Goal: Task Accomplishment & Management: Manage account settings

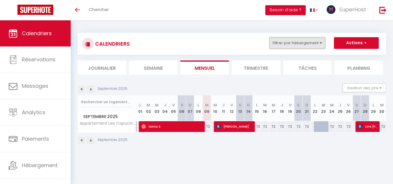
click at [284, 46] on button "Filtrer par hébergement" at bounding box center [297, 43] width 56 height 12
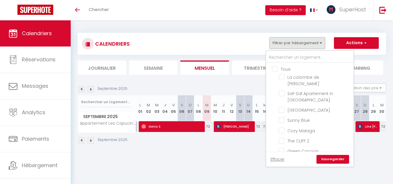
click at [275, 69] on input "Tous" at bounding box center [315, 69] width 87 height 6
checkbox input "true"
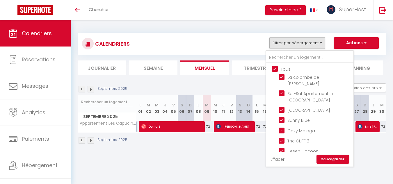
checkbox input "true"
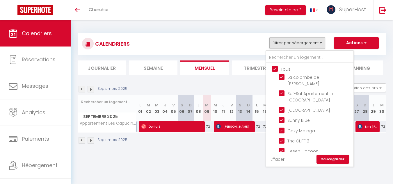
checkbox input "true"
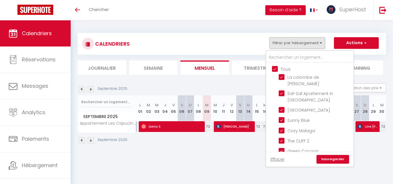
checkbox input "true"
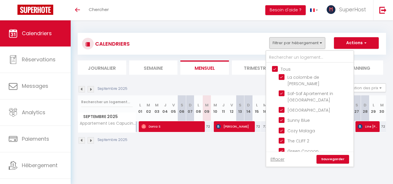
checkbox input "true"
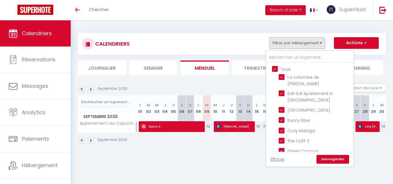
checkbox input "true"
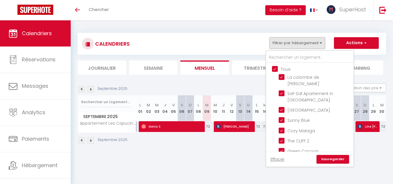
checkbox input "true"
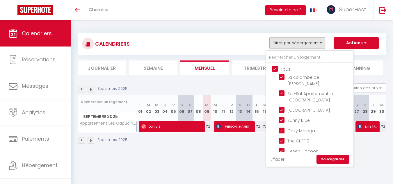
checkbox input "true"
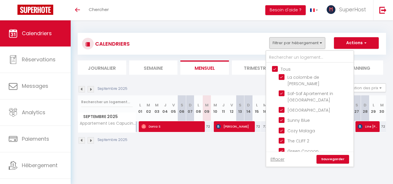
checkbox input "true"
click at [322, 161] on link "Sauvegarder" at bounding box center [333, 159] width 33 height 9
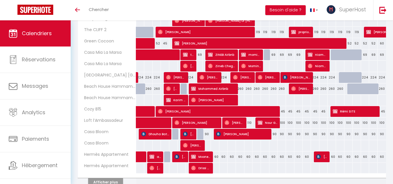
scroll to position [203, 0]
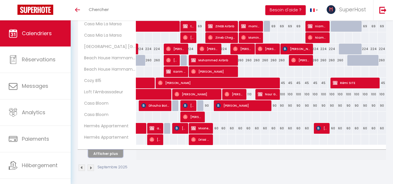
click at [110, 152] on button "Afficher plus" at bounding box center [105, 154] width 35 height 8
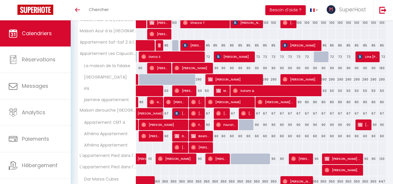
scroll to position [400, 0]
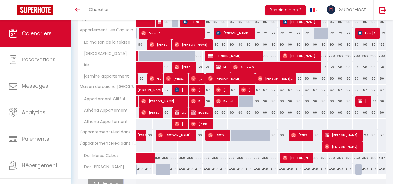
click at [117, 182] on button "Afficher plus" at bounding box center [105, 184] width 35 height 8
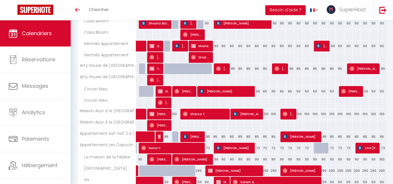
scroll to position [286, 0]
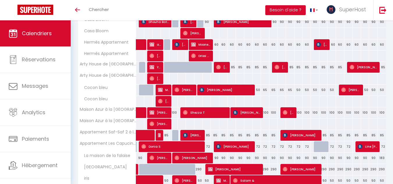
click at [216, 134] on div "85" at bounding box center [215, 135] width 8 height 11
type input "85"
type input "Mer 10 Septembre 2025"
type input "Jeu 11 Septembre 2025"
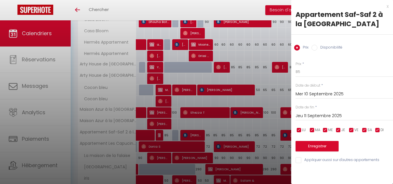
click at [309, 94] on input "Mer 10 Septembre 2025" at bounding box center [344, 94] width 97 height 8
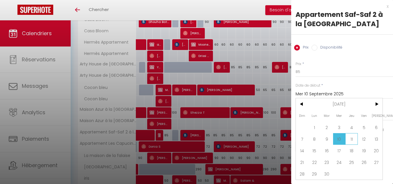
click at [351, 140] on span "11" at bounding box center [351, 139] width 13 height 12
type input "Jeu 11 Septembre 2025"
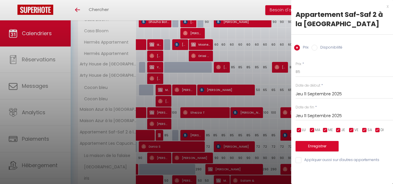
click at [314, 117] on input "Jeu 11 Septembre 2025" at bounding box center [344, 116] width 97 height 8
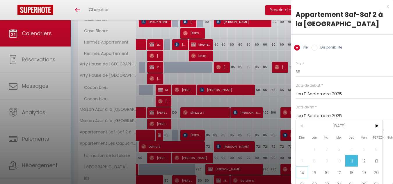
click at [303, 173] on span "14" at bounding box center [302, 173] width 13 height 12
type input "Dim 14 Septembre 2025"
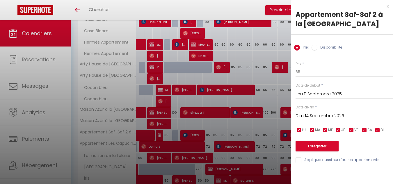
click at [318, 45] on label "Disponibilité" at bounding box center [329, 48] width 25 height 6
click at [317, 45] on input "Disponibilité" at bounding box center [315, 48] width 6 height 6
radio input "true"
radio input "false"
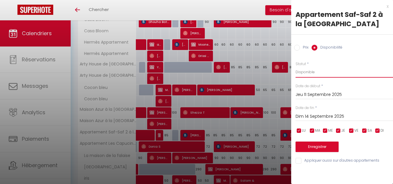
click at [308, 75] on select "Disponible Indisponible" at bounding box center [344, 72] width 97 height 11
select select "0"
click at [296, 67] on select "Disponible Indisponible" at bounding box center [344, 72] width 97 height 11
click at [315, 144] on button "Enregistrer" at bounding box center [317, 147] width 43 height 10
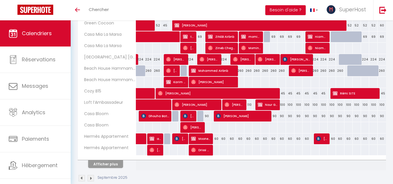
scroll to position [203, 0]
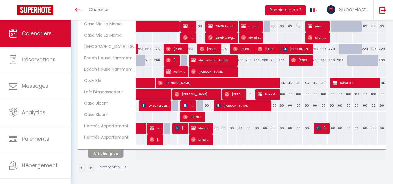
click at [109, 153] on button "Afficher plus" at bounding box center [105, 154] width 35 height 8
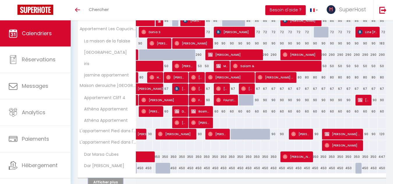
scroll to position [429, 0]
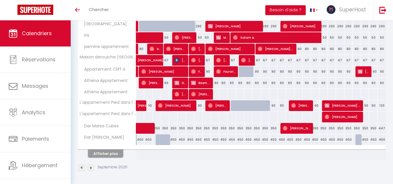
click at [116, 155] on button "Afficher plus" at bounding box center [105, 154] width 35 height 8
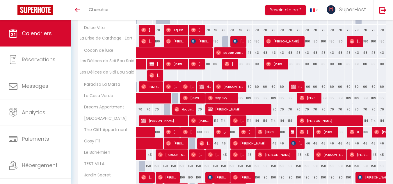
scroll to position [549, 0]
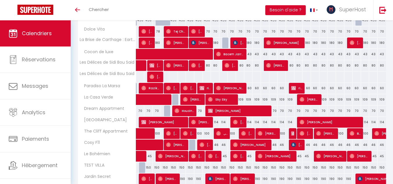
click at [282, 122] on div "114" at bounding box center [282, 122] width 8 height 11
select select "1"
type input "Jeu 18 Septembre 2025"
type input "Ven 19 Septembre 2025"
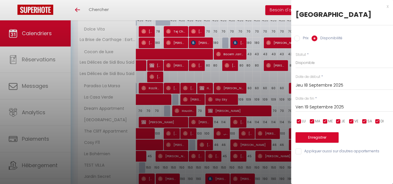
click at [313, 86] on input "Jeu 18 Septembre 2025" at bounding box center [344, 86] width 97 height 8
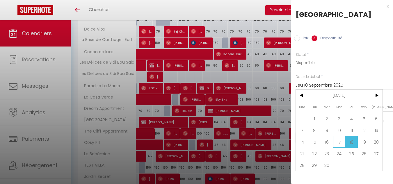
click at [340, 141] on span "17" at bounding box center [339, 142] width 13 height 12
type input "Mer 17 Septembre 2025"
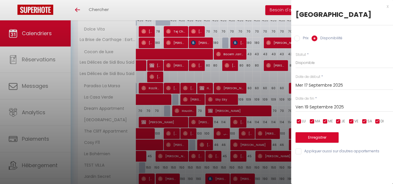
click at [332, 109] on input "Ven 19 Septembre 2025" at bounding box center [344, 108] width 97 height 8
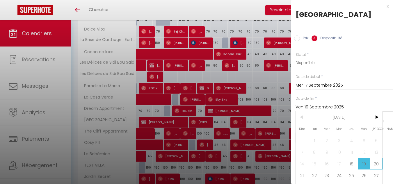
click at [377, 161] on span "20" at bounding box center [376, 164] width 13 height 12
type input "Sam 20 Septembre 2025"
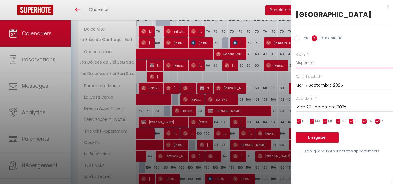
click at [317, 63] on select "Disponible Indisponible" at bounding box center [344, 62] width 97 height 11
select select "0"
click at [296, 57] on select "Disponible Indisponible" at bounding box center [344, 62] width 97 height 11
click at [310, 136] on button "Enregistrer" at bounding box center [317, 137] width 43 height 10
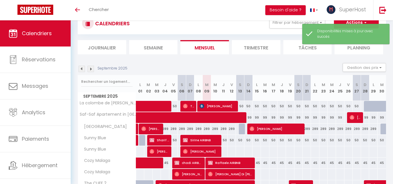
scroll to position [203, 0]
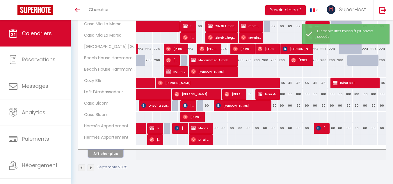
click at [97, 155] on button "Afficher plus" at bounding box center [105, 154] width 35 height 8
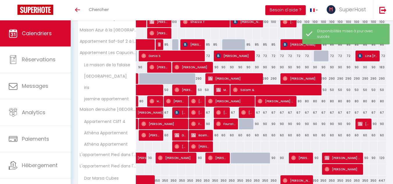
scroll to position [429, 0]
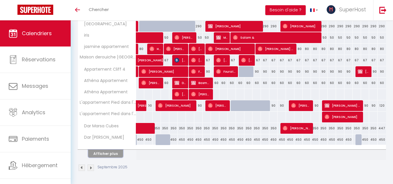
click at [115, 155] on button "Afficher plus" at bounding box center [105, 154] width 35 height 8
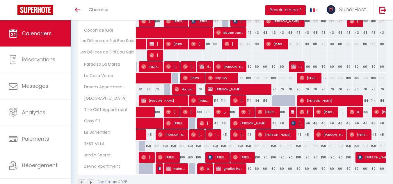
scroll to position [573, 0]
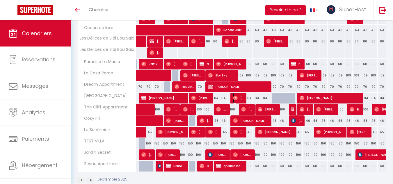
click at [239, 99] on span "[PERSON_NAME]" at bounding box center [238, 98] width 11 height 11
select select "OK"
select select "0"
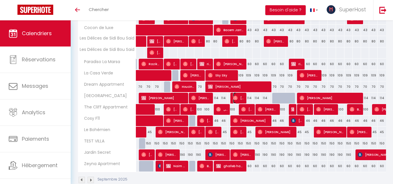
select select "1"
select select
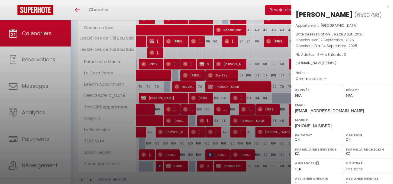
click at [237, 177] on div at bounding box center [196, 92] width 393 height 184
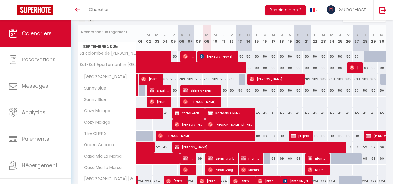
scroll to position [68, 0]
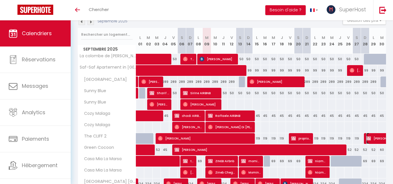
click at [370, 138] on img at bounding box center [368, 138] width 5 height 5
select select "KO"
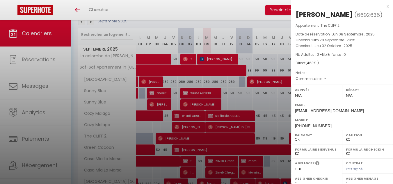
click at [349, 103] on label "Email" at bounding box center [342, 105] width 94 height 6
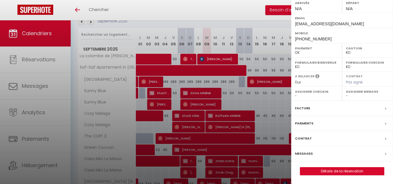
click at [341, 121] on div "Paiements" at bounding box center [342, 123] width 102 height 15
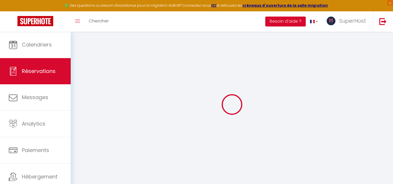
select select
checkbox input "false"
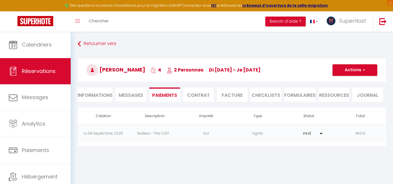
click at [308, 135] on select "PAYÉ EN ATTENTE" at bounding box center [308, 134] width 29 height 6
click at [204, 100] on li "Contrat" at bounding box center [198, 95] width 31 height 14
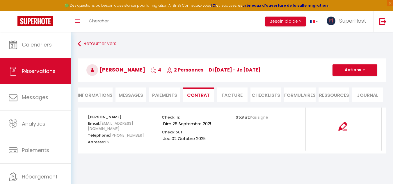
click at [229, 99] on li "Facture" at bounding box center [232, 95] width 31 height 14
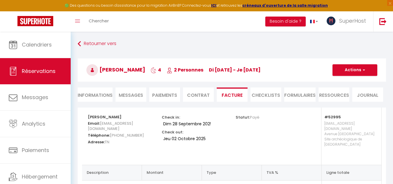
click at [124, 99] on li "Messages" at bounding box center [131, 95] width 31 height 14
select select
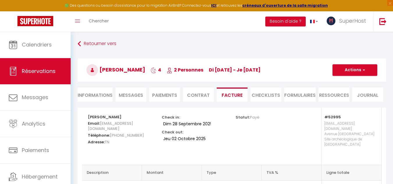
select select
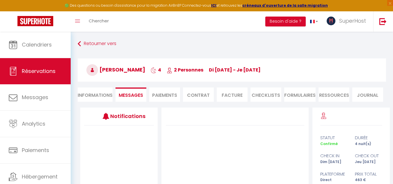
click at [104, 96] on li "Informations" at bounding box center [95, 95] width 35 height 14
select select
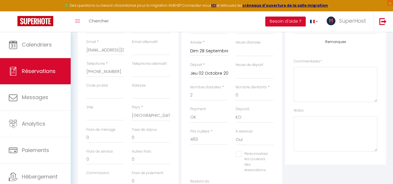
scroll to position [114, 0]
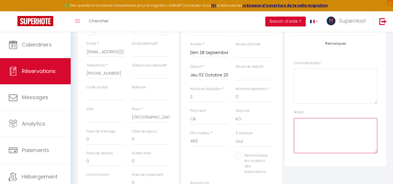
click at [335, 136] on textarea at bounding box center [336, 135] width 84 height 35
drag, startPoint x: 353, startPoint y: 125, endPoint x: 269, endPoint y: 131, distance: 84.3
click at [269, 131] on div "Détails Voyageur Prénom * [PERSON_NAME] * [PERSON_NAME] Email * [EMAIL_ADDRESS]…" at bounding box center [231, 101] width 311 height 216
type textarea "Payé par un virement"
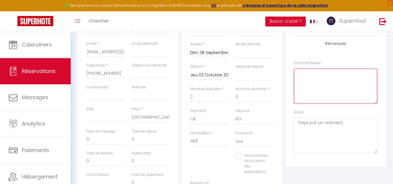
click at [305, 79] on textarea at bounding box center [336, 86] width 84 height 35
paste textarea "Payé par un virement"
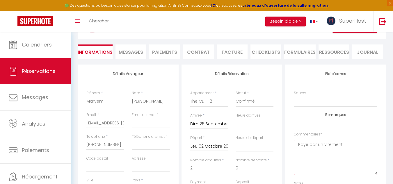
scroll to position [5, 0]
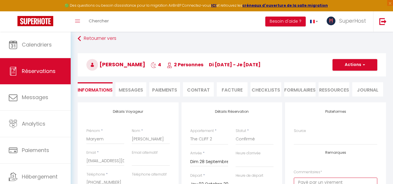
type textarea "Payé par un virement"
click at [365, 67] on button "Actions" at bounding box center [355, 65] width 45 height 12
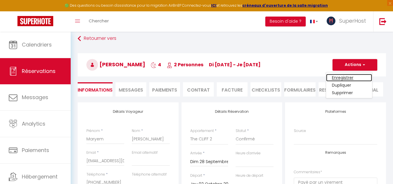
click at [344, 78] on link "Enregistrer" at bounding box center [349, 78] width 46 height 8
select select "not_cancelled"
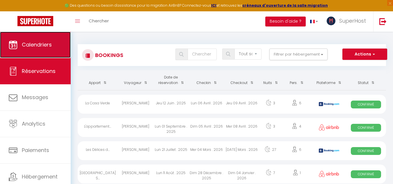
click at [34, 42] on span "Calendriers" at bounding box center [37, 44] width 30 height 7
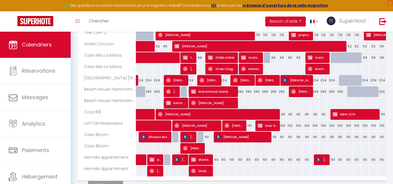
scroll to position [214, 0]
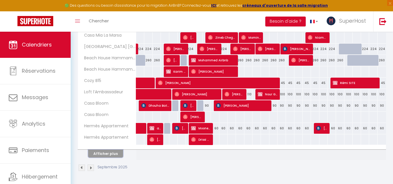
click at [100, 155] on button "Afficher plus" at bounding box center [105, 154] width 35 height 8
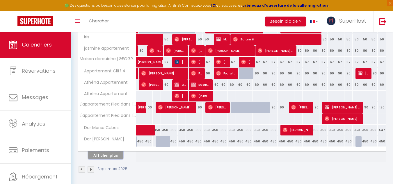
scroll to position [441, 0]
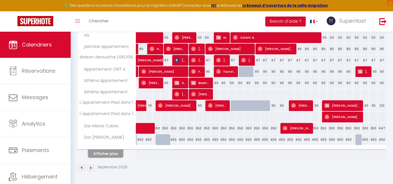
click at [109, 150] on button "Afficher plus" at bounding box center [105, 154] width 35 height 8
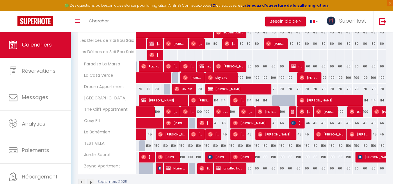
scroll to position [597, 0]
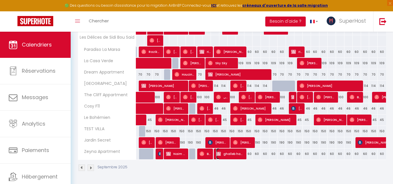
click at [221, 153] on span "ghalleb hanine" at bounding box center [230, 153] width 28 height 11
select select "OK"
select select "KO"
select select "0"
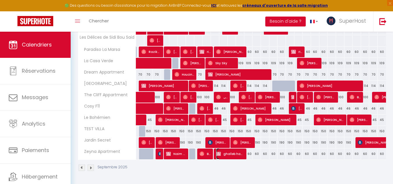
select select "1"
select select
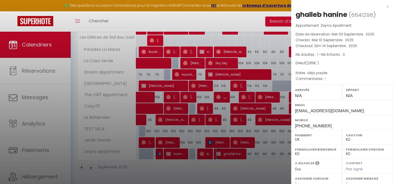
scroll to position [87, 0]
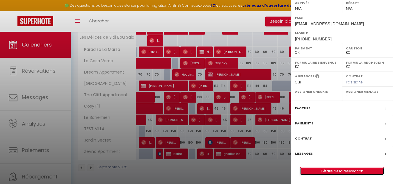
click at [324, 170] on link "Détails de la réservation" at bounding box center [342, 172] width 84 height 8
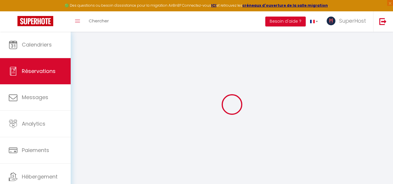
select select
checkbox input "false"
select select
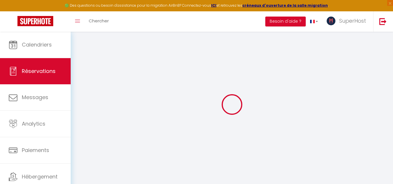
checkbox input "false"
type textarea "déja payée"
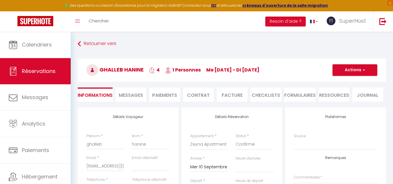
select select
checkbox input "false"
select select
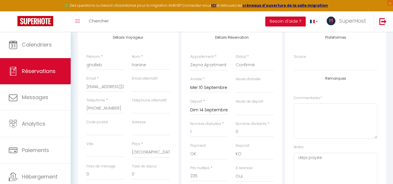
scroll to position [45, 0]
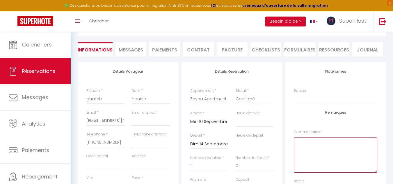
click at [315, 157] on textarea at bounding box center [336, 155] width 84 height 35
drag, startPoint x: 352, startPoint y: 149, endPoint x: 258, endPoint y: 154, distance: 93.8
click at [258, 154] on div "Détails Voyageur Prénom * ghalleb Nom * hanine Email * [EMAIL_ADDRESS][DOMAIN_N…" at bounding box center [231, 170] width 311 height 216
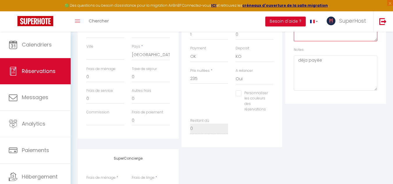
scroll to position [203, 0]
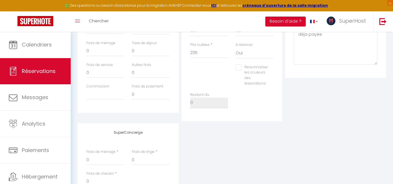
type textarea "Payé par un virement"
click at [339, 61] on textarea "déja payée" at bounding box center [336, 47] width 84 height 35
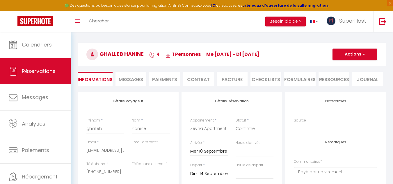
scroll to position [15, 0]
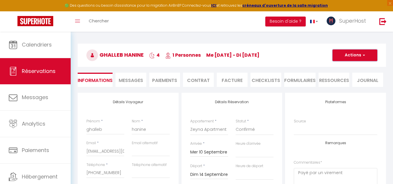
click at [353, 53] on button "Actions" at bounding box center [355, 55] width 45 height 12
click at [345, 66] on link "Enregistrer" at bounding box center [349, 68] width 46 height 8
select select "not_cancelled"
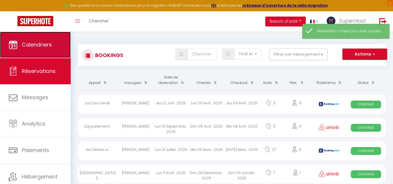
click at [59, 41] on link "Calendriers" at bounding box center [35, 45] width 71 height 26
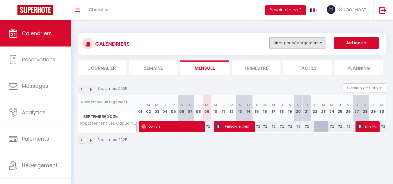
click at [288, 37] on button "Filtrer par hébergement" at bounding box center [297, 43] width 56 height 12
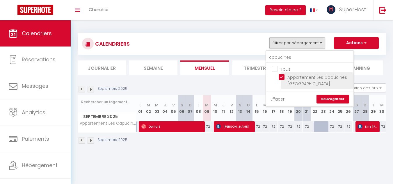
click at [281, 78] on input "Appartement Les Capucines [GEOGRAPHIC_DATA]" at bounding box center [315, 77] width 73 height 6
checkbox input "false"
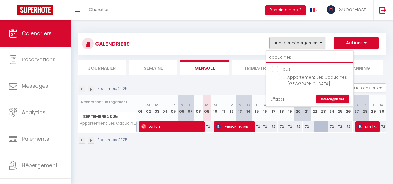
click at [282, 58] on input "capucines" at bounding box center [309, 57] width 87 height 10
type input "s"
checkbox input "false"
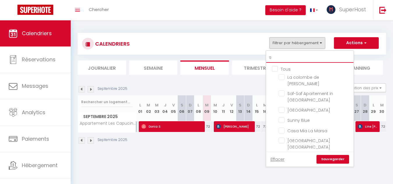
type input "sa"
checkbox input "false"
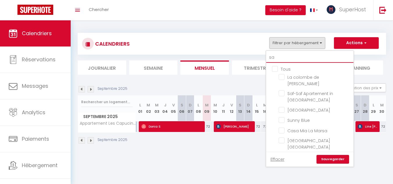
checkbox input "false"
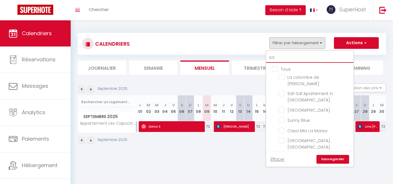
checkbox input "false"
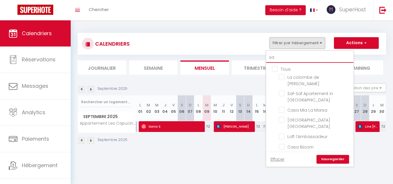
type input "saf"
checkbox input "false"
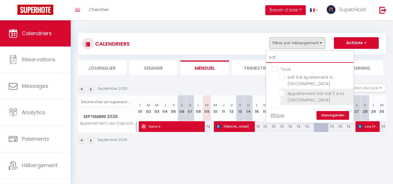
type input "saf"
click at [284, 93] on input "Appartement Saf-Saf 2 à la [GEOGRAPHIC_DATA]" at bounding box center [315, 93] width 73 height 6
checkbox input "true"
checkbox input "false"
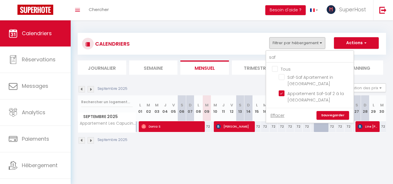
click at [328, 113] on link "Sauvegarder" at bounding box center [333, 115] width 33 height 9
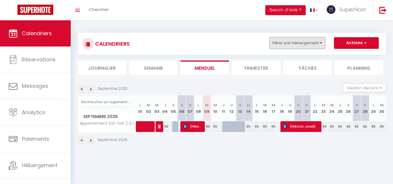
click at [313, 44] on button "Filtrer par hébergement" at bounding box center [297, 43] width 56 height 12
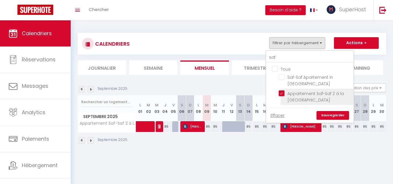
click at [283, 93] on input "Appartement Saf-Saf 2 à la [GEOGRAPHIC_DATA]" at bounding box center [315, 93] width 73 height 6
checkbox input "false"
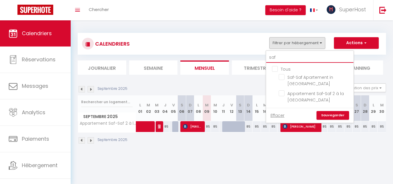
drag, startPoint x: 281, startPoint y: 60, endPoint x: 265, endPoint y: 60, distance: 16.0
click at [265, 60] on div "CALENDRIERS Filtrer par hébergement saf Tous Saf-Saf Apartement in La Marsa App…" at bounding box center [232, 54] width 308 height 42
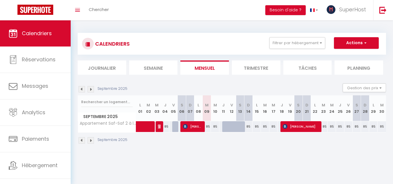
click at [237, 127] on div at bounding box center [240, 126] width 8 height 11
type input "85"
select select "1"
type input "Sam 13 Septembre 2025"
type input "Dim 14 Septembre 2025"
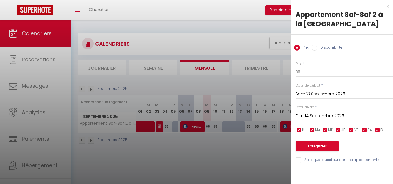
click at [315, 49] on input "Disponibilité" at bounding box center [315, 48] width 6 height 6
radio input "true"
radio input "false"
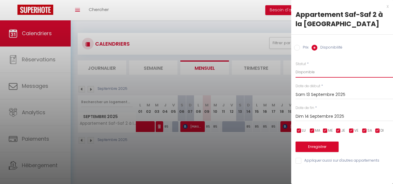
click at [306, 70] on select "Disponible Indisponible" at bounding box center [344, 72] width 97 height 11
click at [260, 152] on div at bounding box center [196, 92] width 393 height 184
select select
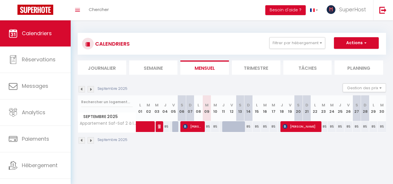
click at [224, 129] on div at bounding box center [226, 126] width 8 height 11
select select "1"
type input "Jeu 11 Septembre 2025"
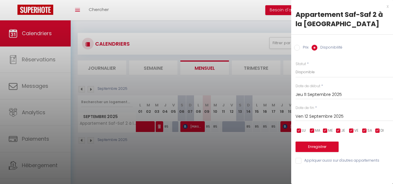
click at [304, 121] on div "Ven 12 Septembre 2025 < Sep 2025 > Dim Lun Mar Mer Jeu Ven Sam 1 2 3 4 5 6 7 8 …" at bounding box center [344, 116] width 97 height 10
click at [303, 116] on input "Ven 12 Septembre 2025" at bounding box center [344, 117] width 97 height 8
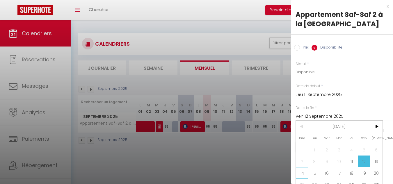
click at [303, 173] on span "14" at bounding box center [302, 173] width 13 height 12
type input "Dim 14 Septembre 2025"
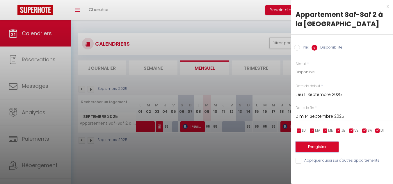
click at [308, 143] on button "Enregistrer" at bounding box center [317, 147] width 43 height 10
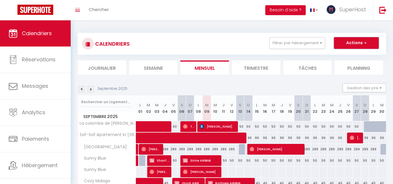
click at [357, 40] on button "Actions" at bounding box center [356, 43] width 45 height 12
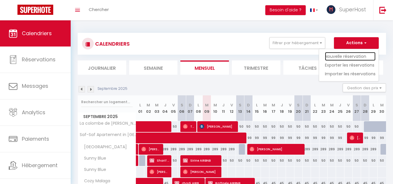
click at [336, 55] on link "Nouvelle réservation" at bounding box center [350, 56] width 51 height 9
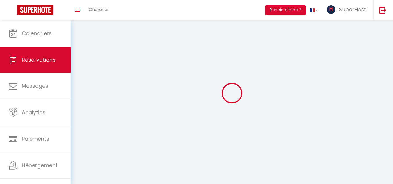
select select
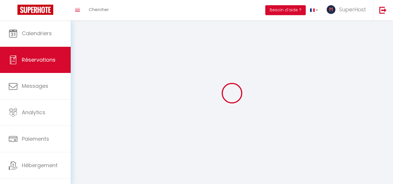
select select
checkbox input "false"
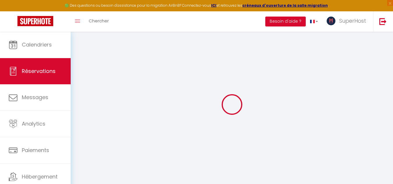
select select
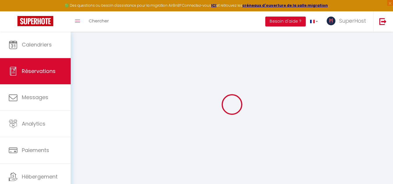
select select
checkbox input "false"
select select
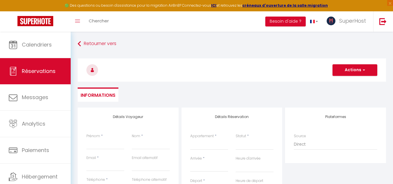
select select
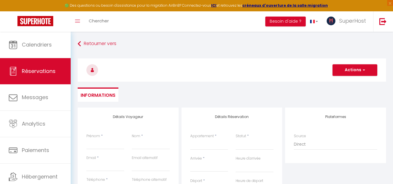
checkbox input "false"
select select
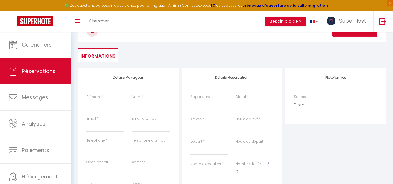
scroll to position [40, 0]
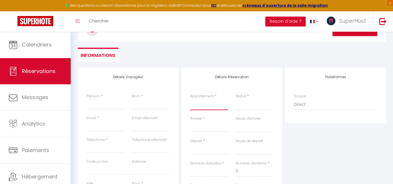
click at [199, 107] on select "La colombe de Sidi Bou Saïd Saf-Saf Apartement in La Marsa Villa Oasis Sunny Bl…" at bounding box center [209, 104] width 38 height 11
select select "57648"
click at [190, 99] on select "La colombe de Sidi Bou Saïd Saf-Saf Apartement in La Marsa Villa Oasis Sunny Bl…" at bounding box center [209, 104] width 38 height 11
select select
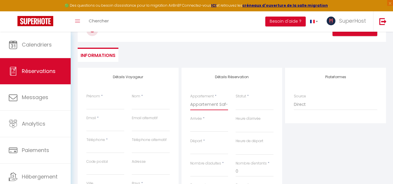
select select
checkbox input "false"
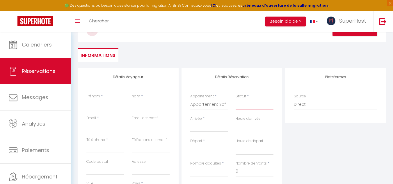
click at [241, 106] on select "Confirmé Non Confirmé Annulé Annulé par le voyageur No Show Request" at bounding box center [255, 104] width 38 height 11
click at [254, 106] on select "Confirmé Non Confirmé Annulé Annulé par le voyageur No Show Request" at bounding box center [255, 104] width 38 height 11
select select
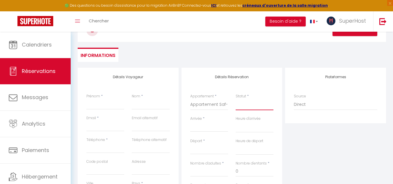
select select
checkbox input "false"
click at [251, 107] on select "Confirmé Non Confirmé Annulé Annulé par le voyageur No Show Request" at bounding box center [255, 104] width 38 height 11
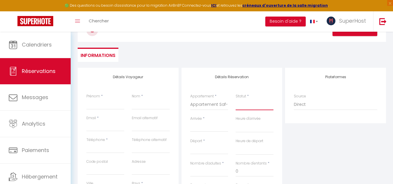
select select "1"
click at [236, 99] on select "Confirmé Non Confirmé Annulé Annulé par le voyageur No Show Request" at bounding box center [255, 104] width 38 height 11
select select
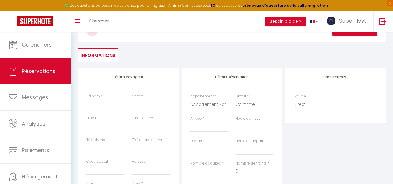
select select
checkbox input "false"
click at [209, 128] on input "Arrivée" at bounding box center [209, 128] width 38 height 8
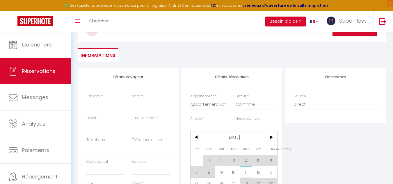
click at [244, 171] on span "11" at bounding box center [246, 172] width 13 height 12
click at [247, 174] on input "0" at bounding box center [255, 171] width 38 height 10
select select
type input "Jeu 11 Septembre 2025"
select select
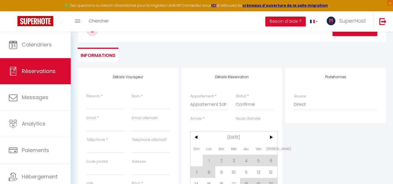
type input "Ven 12 Septembre 2025"
select select
checkbox input "false"
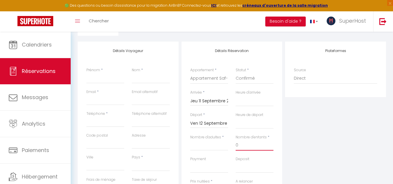
scroll to position [67, 0]
click at [211, 121] on input "Ven 12 Septembre 2025" at bounding box center [209, 123] width 38 height 8
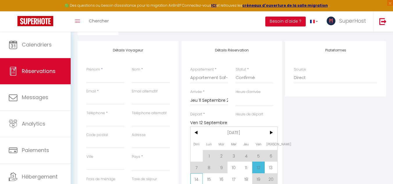
click at [198, 177] on span "14" at bounding box center [197, 179] width 13 height 12
select select
type input "Dim 14 Septembre 2025"
select select
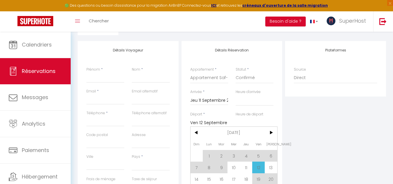
select select
checkbox input "false"
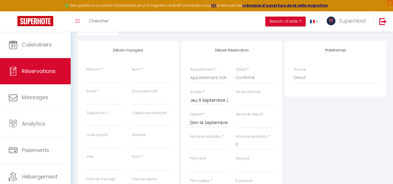
scroll to position [104, 0]
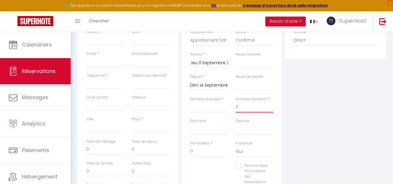
drag, startPoint x: 258, startPoint y: 107, endPoint x: 222, endPoint y: 108, distance: 36.1
click at [222, 108] on div "Nombre d'adultes * Nombre d'enfants * 0" at bounding box center [232, 108] width 91 height 22
type input "4"
select select
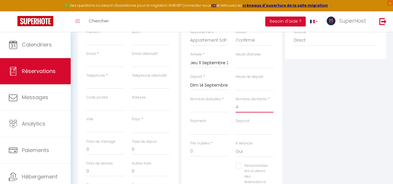
select select
checkbox input "false"
type input "4"
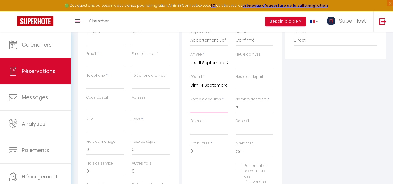
click at [209, 104] on input "Nombre d'adultes" at bounding box center [209, 107] width 38 height 10
type input "2"
select select
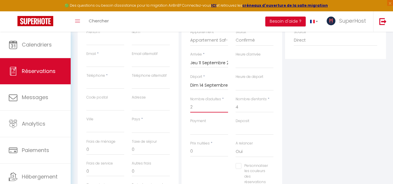
select select
checkbox input "false"
select select
type input "30"
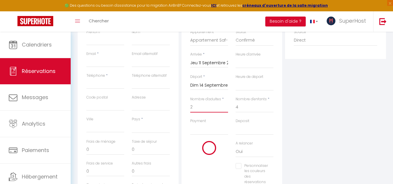
select select
type input "255"
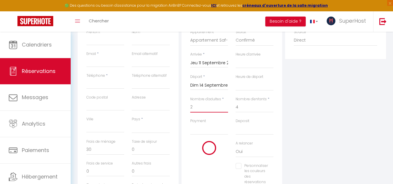
checkbox input "false"
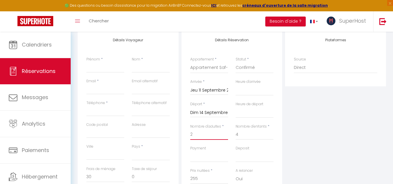
scroll to position [76, 0]
type input "2"
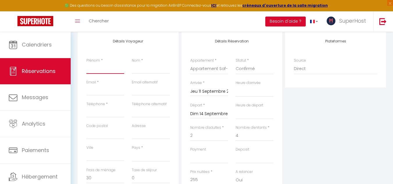
click at [102, 69] on input "Prénom" at bounding box center [105, 68] width 38 height 10
type input "A"
select select
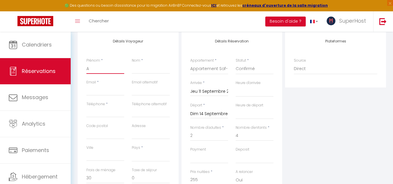
select select
checkbox input "false"
type input "Ad"
select select
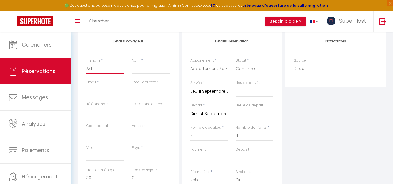
select select
checkbox input "false"
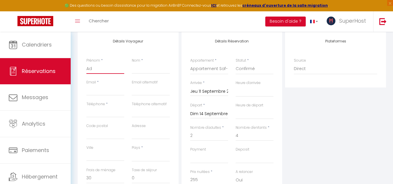
type input "A"
select select
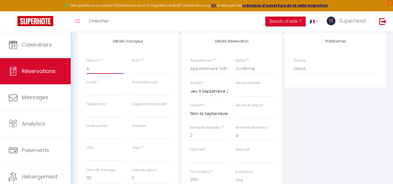
select select
checkbox input "false"
type input "Ab"
select select
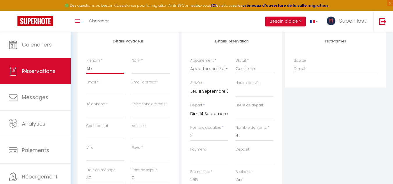
select select
checkbox input "false"
type input "Abd"
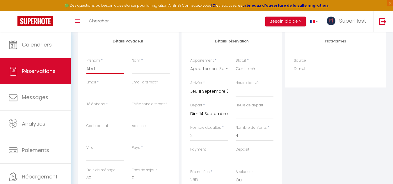
select select
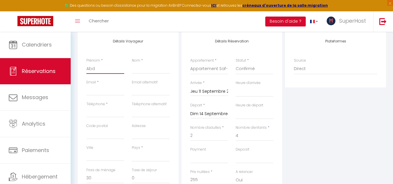
checkbox input "false"
type input "Abdu"
select select
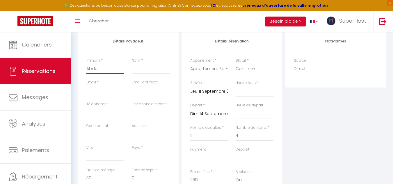
select select
checkbox input "false"
type input "Abdus"
select select
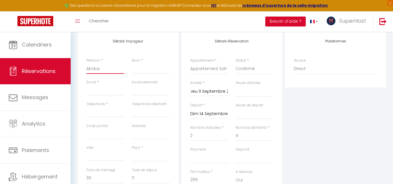
select select
checkbox input "false"
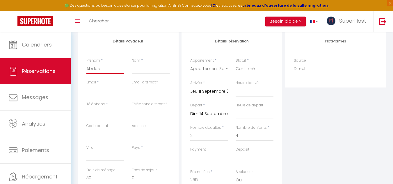
type input "Abdusa"
select select
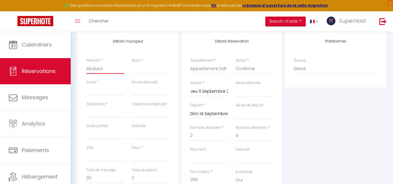
select select
checkbox input "false"
type input "Abdusam"
select select
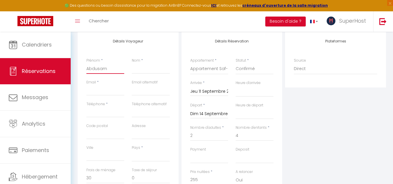
select select
checkbox input "false"
type input "Abdusame"
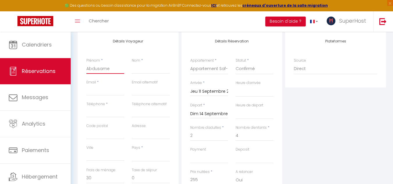
select select
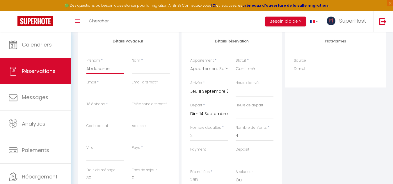
checkbox input "false"
type input "Abdusamea"
select select
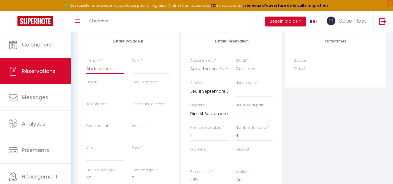
select select
checkbox input "false"
click at [138, 69] on input "Nom" at bounding box center [151, 68] width 38 height 10
click at [103, 91] on input "Email client" at bounding box center [105, 90] width 38 height 10
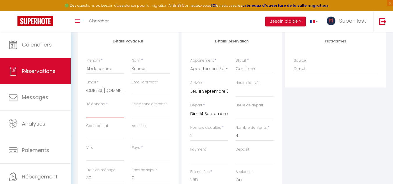
scroll to position [0, 0]
click at [104, 110] on input "Téléphone" at bounding box center [105, 112] width 38 height 10
click at [264, 89] on select "00:00 00:30 01:00 01:30 02:00 02:30 03:00 03:30 04:00 04:30 05:00 05:30 06:00 0…" at bounding box center [255, 91] width 38 height 11
click at [236, 86] on select "00:00 00:30 01:00 01:30 02:00 02:30 03:00 03:30 04:00 04:30 05:00 05:30 06:00 0…" at bounding box center [255, 91] width 38 height 11
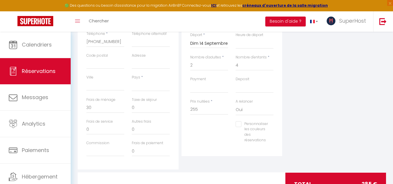
scroll to position [164, 0]
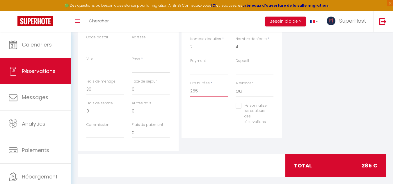
drag, startPoint x: 202, startPoint y: 88, endPoint x: 190, endPoint y: 92, distance: 13.0
click at [190, 92] on div "Prix nuitées * 255" at bounding box center [209, 92] width 45 height 22
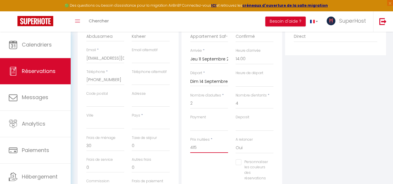
scroll to position [106, 0]
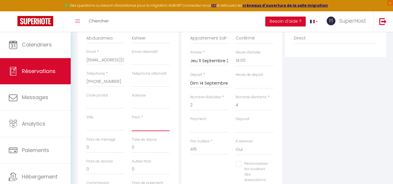
click at [148, 123] on select "France Portugal Afghanistan Albania Algeria American Samoa Andorra Angola Angui…" at bounding box center [151, 125] width 38 height 11
click at [132, 120] on select "France Portugal Afghanistan Albania Algeria American Samoa Andorra Angola Angui…" at bounding box center [151, 125] width 38 height 11
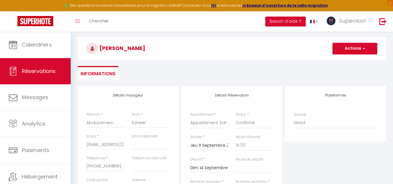
scroll to position [0, 0]
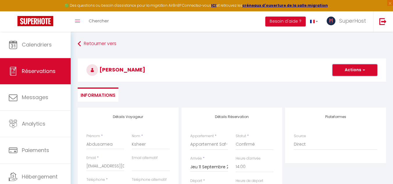
click at [358, 72] on button "Actions" at bounding box center [355, 70] width 45 height 12
click at [349, 83] on link "Enregistrer" at bounding box center [349, 83] width 46 height 8
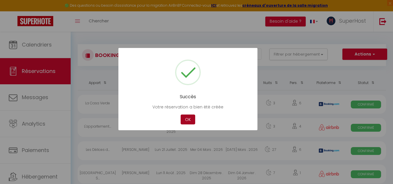
click at [184, 120] on button "OK" at bounding box center [188, 120] width 15 height 10
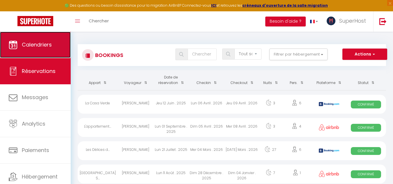
click at [39, 49] on link "Calendriers" at bounding box center [35, 45] width 71 height 26
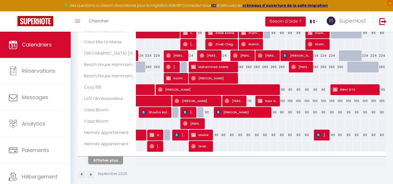
scroll to position [214, 0]
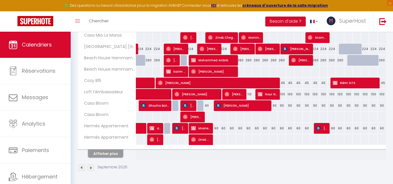
click at [104, 153] on button "Afficher plus" at bounding box center [105, 154] width 35 height 8
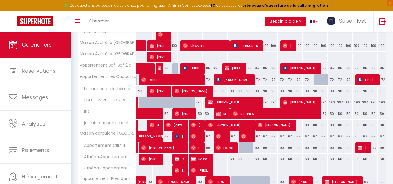
scroll to position [366, 0]
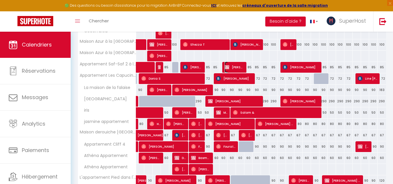
click at [236, 68] on span "Abdusamea Ksheer" at bounding box center [235, 67] width 20 height 11
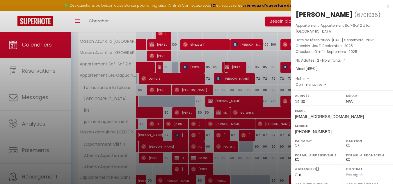
scroll to position [96, 0]
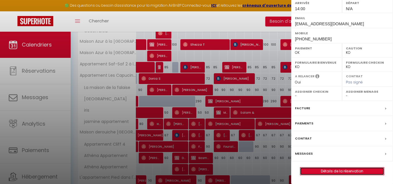
click at [356, 169] on link "Détails de la réservation" at bounding box center [342, 172] width 84 height 8
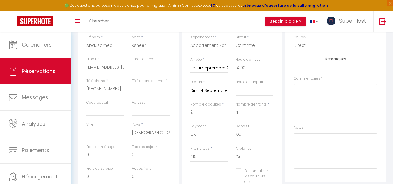
scroll to position [102, 0]
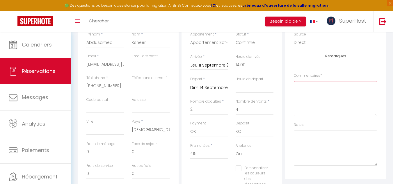
click at [335, 103] on textarea at bounding box center [336, 98] width 84 height 35
drag, startPoint x: 297, startPoint y: 85, endPoint x: 374, endPoint y: 85, distance: 77.1
click at [374, 85] on textarea "Il va payer au moment du check-in." at bounding box center [336, 98] width 84 height 35
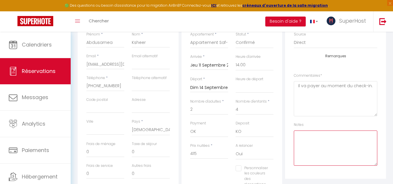
click at [322, 146] on textarea at bounding box center [336, 148] width 84 height 35
paste textarea "Il va payer au moment du check-in."
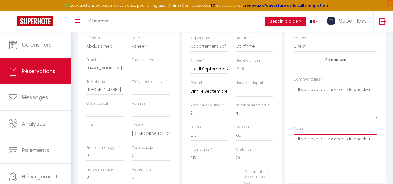
scroll to position [97, 0]
click at [125, 93] on div "Téléphone * +21624336335" at bounding box center [105, 91] width 45 height 22
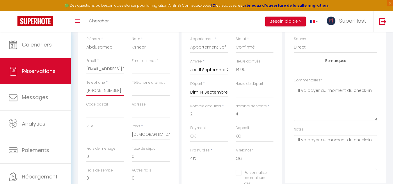
drag, startPoint x: 118, startPoint y: 91, endPoint x: 93, endPoint y: 87, distance: 25.7
click at [93, 87] on input "+21624336335" at bounding box center [105, 91] width 38 height 10
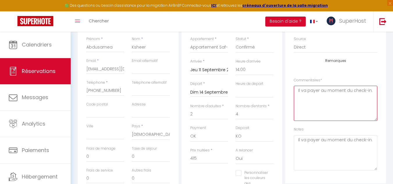
click at [373, 91] on textarea "Il va payer au moment du check-in." at bounding box center [336, 103] width 84 height 35
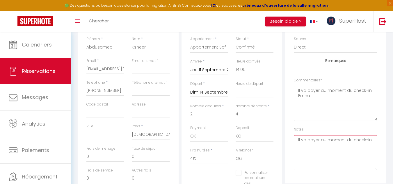
click at [372, 143] on textarea "Il va payer au moment du check-in." at bounding box center [336, 152] width 84 height 35
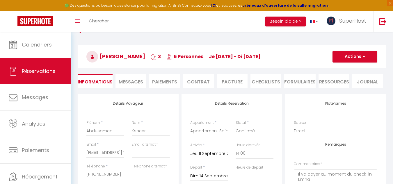
scroll to position [13, 0]
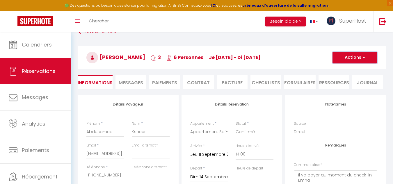
click at [364, 55] on span "button" at bounding box center [362, 57] width 3 height 5
click at [349, 69] on link "Enregistrer" at bounding box center [349, 71] width 46 height 8
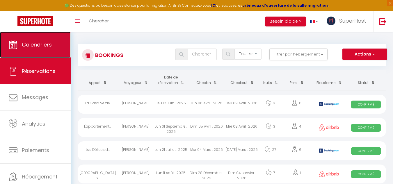
click at [48, 43] on span "Calendriers" at bounding box center [37, 44] width 30 height 7
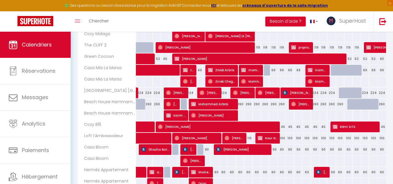
scroll to position [214, 0]
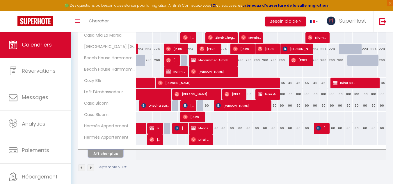
click at [118, 155] on button "Afficher plus" at bounding box center [105, 154] width 35 height 8
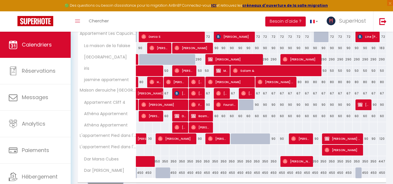
scroll to position [441, 0]
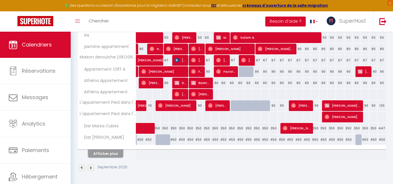
click at [108, 151] on button "Afficher plus" at bounding box center [105, 154] width 35 height 8
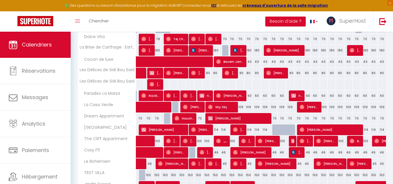
scroll to position [558, 0]
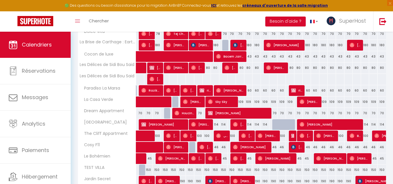
click at [281, 124] on div at bounding box center [285, 128] width 8 height 11
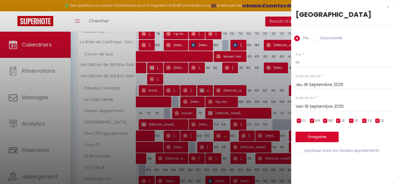
click at [313, 38] on input "Disponibilité" at bounding box center [315, 38] width 6 height 6
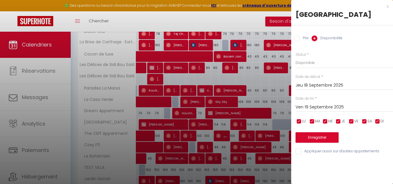
click at [306, 84] on input "Jeu 18 Septembre 2025" at bounding box center [344, 86] width 97 height 8
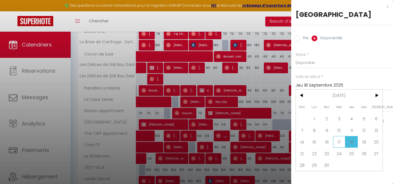
click at [340, 141] on span "17" at bounding box center [339, 142] width 13 height 12
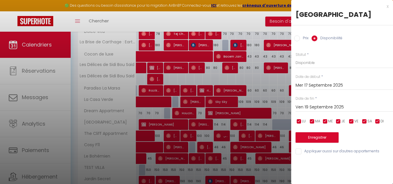
click at [328, 106] on input "Ven 19 Septembre 2025" at bounding box center [344, 108] width 97 height 8
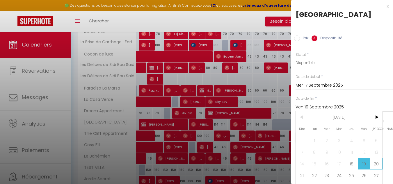
click at [375, 168] on span "20" at bounding box center [376, 164] width 13 height 12
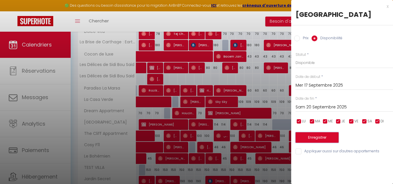
click at [314, 137] on button "Enregistrer" at bounding box center [317, 137] width 43 height 10
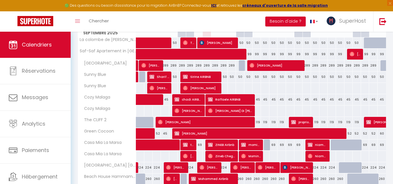
scroll to position [31, 0]
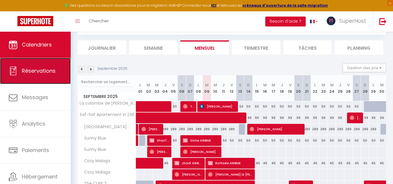
click at [43, 73] on span "Réservations" at bounding box center [39, 70] width 34 height 7
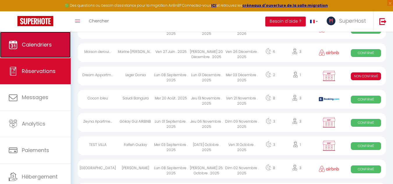
click at [52, 49] on link "Calendriers" at bounding box center [35, 45] width 71 height 26
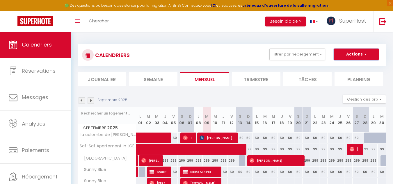
click at [364, 52] on span "button" at bounding box center [364, 54] width 3 height 6
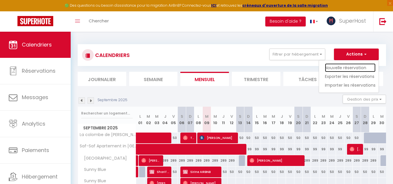
click at [348, 65] on link "Nouvelle réservation" at bounding box center [350, 67] width 51 height 9
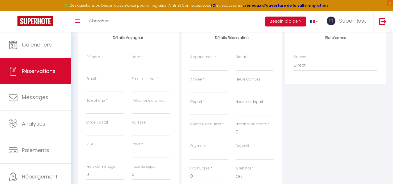
scroll to position [81, 0]
click at [205, 65] on select "La colombe de Sidi Bou Saïd Saf-Saf Apartement in La Marsa Villa Oasis Sunny Bl…" at bounding box center [209, 63] width 38 height 11
click at [190, 58] on select "La colombe de Sidi Bou Saïd Saf-Saf Apartement in La Marsa Villa Oasis Sunny Bl…" at bounding box center [209, 63] width 38 height 11
click at [250, 64] on select "Confirmé Non Confirmé Annulé Annulé par le voyageur No Show Request" at bounding box center [255, 63] width 38 height 11
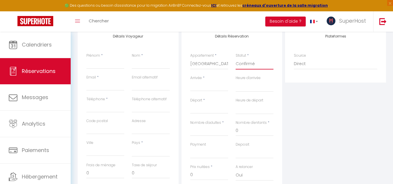
click at [236, 58] on select "Confirmé Non Confirmé Annulé Annulé par le voyageur No Show Request" at bounding box center [255, 63] width 38 height 11
click at [212, 86] on input "Arrivée" at bounding box center [209, 87] width 38 height 8
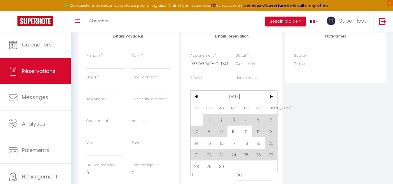
click at [212, 86] on input "Arrivée" at bounding box center [209, 87] width 38 height 8
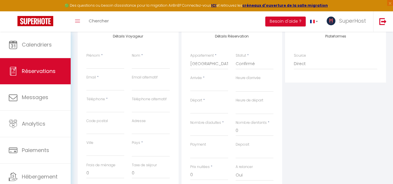
click at [205, 86] on input "Arrivée" at bounding box center [209, 87] width 38 height 8
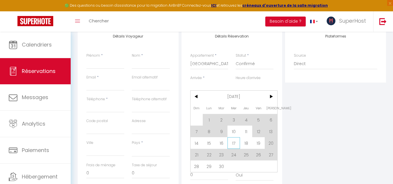
click at [231, 141] on span "17" at bounding box center [234, 143] width 13 height 12
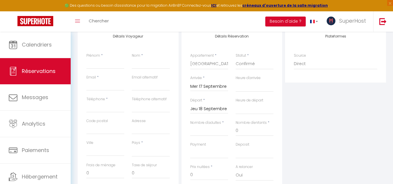
click at [208, 107] on input "Jeu 18 Septembre 2025" at bounding box center [209, 109] width 38 height 8
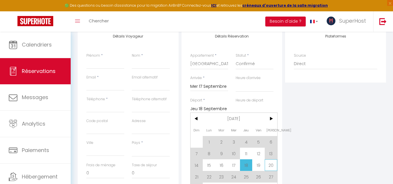
click at [267, 163] on span "20" at bounding box center [271, 165] width 13 height 12
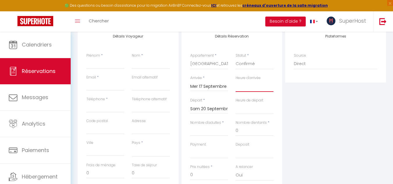
click at [248, 88] on select "00:00 00:30 01:00 01:30 02:00 02:30 03:00 03:30 04:00 04:30 05:00 05:30 06:00 0…" at bounding box center [255, 86] width 38 height 11
click at [236, 81] on select "00:00 00:30 01:00 01:30 02:00 02:30 03:00 03:30 04:00 04:30 05:00 05:30 06:00 0…" at bounding box center [255, 86] width 38 height 11
drag, startPoint x: 243, startPoint y: 129, endPoint x: 232, endPoint y: 127, distance: 11.2
click at [232, 127] on div "Nombre d'enfants * 0" at bounding box center [254, 131] width 45 height 22
click at [213, 130] on input "Nombre d'adultes" at bounding box center [209, 131] width 38 height 10
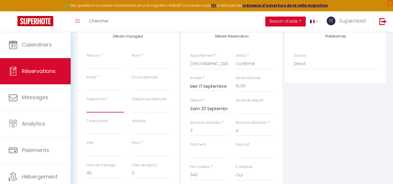
click at [106, 106] on input "Téléphone" at bounding box center [105, 107] width 38 height 10
click at [100, 86] on input "Email client" at bounding box center [105, 85] width 38 height 10
click at [98, 65] on input "Prénom" at bounding box center [105, 63] width 38 height 10
click at [143, 66] on input "Nom" at bounding box center [151, 63] width 38 height 10
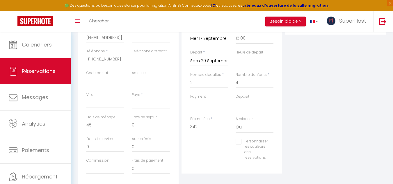
scroll to position [129, 0]
click at [160, 101] on select "France Portugal Afghanistan Albania Algeria American Samoa Andorra Angola Angui…" at bounding box center [151, 102] width 38 height 11
click at [132, 97] on select "France Portugal Afghanistan Albania Algeria American Samoa Andorra Angola Angui…" at bounding box center [151, 102] width 38 height 11
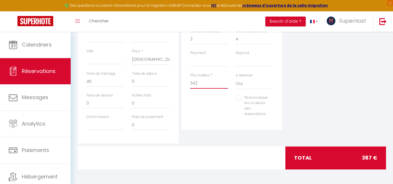
drag, startPoint x: 206, startPoint y: 84, endPoint x: 187, endPoint y: 82, distance: 19.0
click at [187, 82] on div "Prix nuitées * 342" at bounding box center [209, 84] width 45 height 22
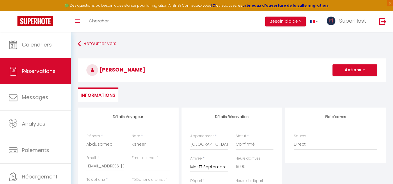
click at [357, 64] on h3 "Abdusamea Ksheer" at bounding box center [232, 69] width 308 height 23
click at [353, 70] on button "Actions" at bounding box center [355, 70] width 45 height 12
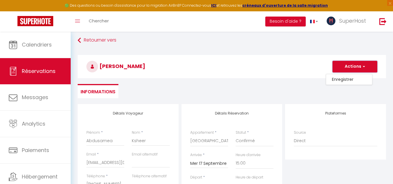
scroll to position [1, 0]
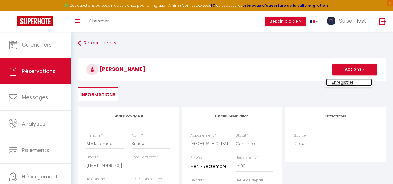
click at [338, 82] on link "Enregistrer" at bounding box center [349, 83] width 46 height 8
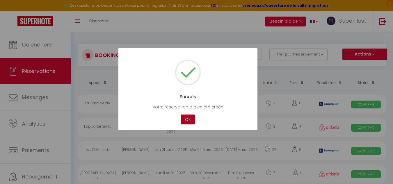
click at [181, 116] on button "OK" at bounding box center [188, 120] width 15 height 10
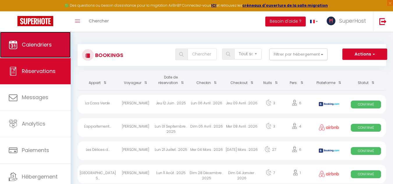
click at [21, 51] on link "Calendriers" at bounding box center [35, 45] width 71 height 26
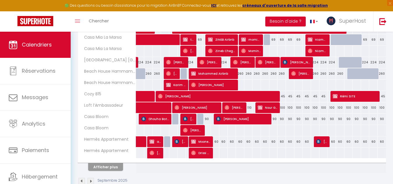
scroll to position [214, 0]
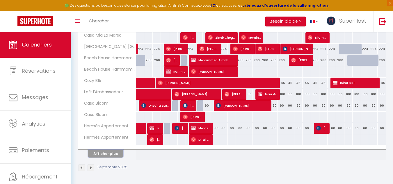
click at [110, 156] on button "Afficher plus" at bounding box center [105, 154] width 35 height 8
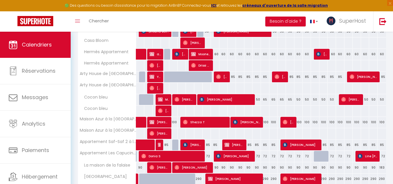
scroll to position [441, 0]
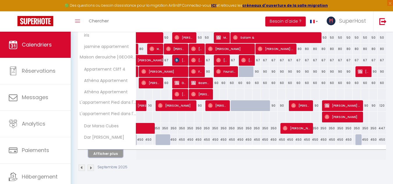
click at [105, 157] on button "Afficher plus" at bounding box center [105, 154] width 35 height 8
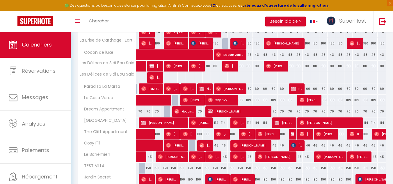
scroll to position [597, 0]
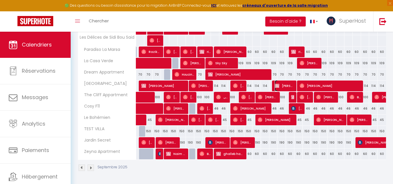
click at [276, 87] on img at bounding box center [277, 86] width 5 height 5
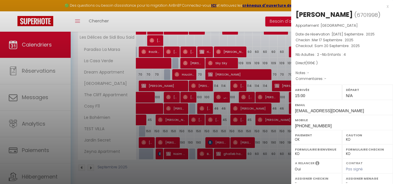
click at [214, 174] on div at bounding box center [196, 92] width 393 height 184
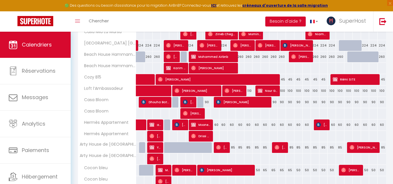
scroll to position [216, 0]
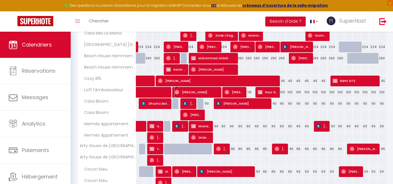
click at [216, 88] on span "[PERSON_NAME]" at bounding box center [197, 92] width 45 height 11
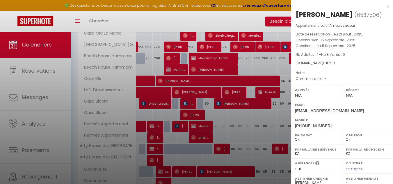
click at [383, 5] on div "x" at bounding box center [339, 6] width 97 height 7
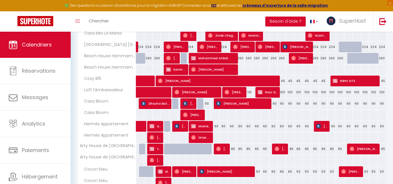
scroll to position [349, 0]
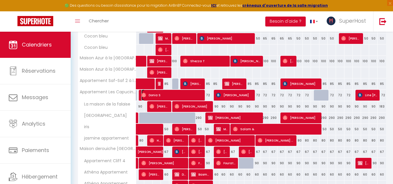
click at [195, 94] on span "Donia S" at bounding box center [172, 95] width 62 height 11
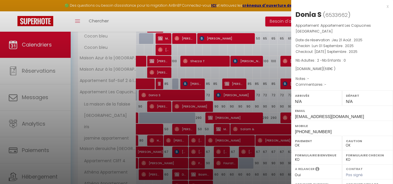
click at [275, 106] on div at bounding box center [196, 92] width 393 height 184
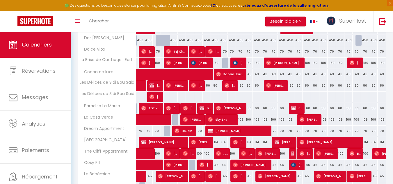
scroll to position [544, 0]
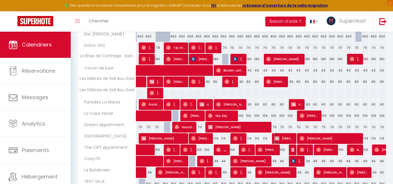
click at [280, 139] on span "Abdusamea Ksheer" at bounding box center [285, 138] width 20 height 11
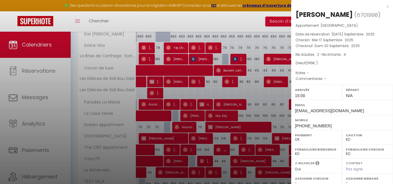
click at [274, 95] on div at bounding box center [196, 92] width 393 height 184
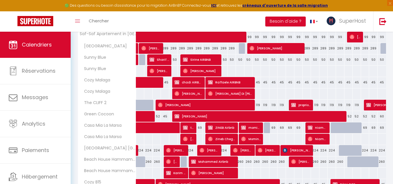
scroll to position [0, 0]
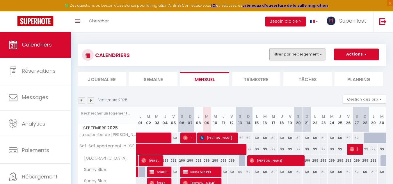
click at [292, 56] on button "Filtrer par hébergement" at bounding box center [297, 55] width 56 height 12
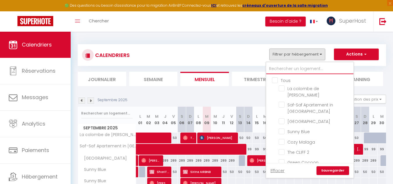
click at [274, 70] on input "text" at bounding box center [309, 69] width 87 height 10
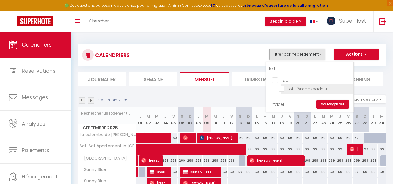
click at [284, 86] on input "Loft l’Ambassadeur" at bounding box center [315, 89] width 73 height 6
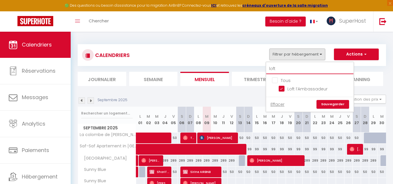
drag, startPoint x: 283, startPoint y: 68, endPoint x: 258, endPoint y: 67, distance: 25.3
click at [258, 67] on div "CALENDRIERS Filtrer par hébergement loft Tous Loft l’Ambassadeur Effacer Sauveg…" at bounding box center [232, 65] width 308 height 42
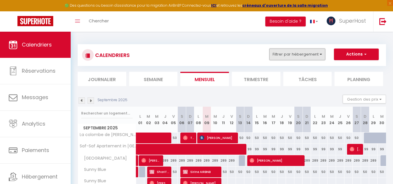
click at [290, 56] on button "Filtrer par hébergement" at bounding box center [297, 55] width 56 height 12
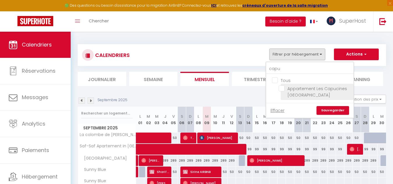
click at [282, 89] on input "Appartement Les Capucines [GEOGRAPHIC_DATA]" at bounding box center [315, 89] width 73 height 6
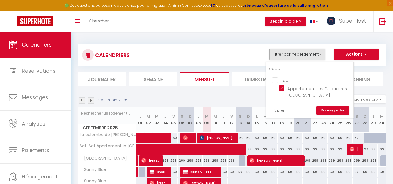
click at [332, 109] on link "Sauvegarder" at bounding box center [333, 110] width 33 height 9
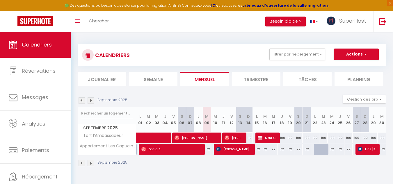
click at [259, 151] on div "72" at bounding box center [257, 149] width 8 height 11
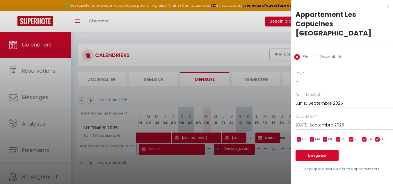
click at [322, 54] on label "Disponibilité" at bounding box center [329, 57] width 25 height 6
click at [317, 54] on input "Disponibilité" at bounding box center [315, 57] width 6 height 6
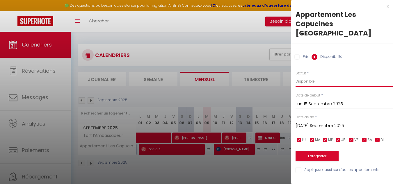
click at [310, 76] on select "Disponible Indisponible" at bounding box center [344, 81] width 97 height 11
click at [296, 76] on select "Disponible Indisponible" at bounding box center [344, 81] width 97 height 11
click at [303, 122] on input "Mar 16 Septembre 2025" at bounding box center [344, 126] width 97 height 8
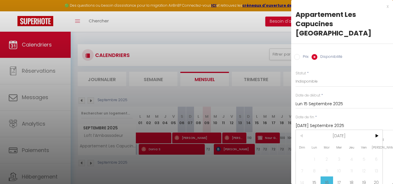
click at [383, 6] on div "x" at bounding box center [339, 6] width 97 height 7
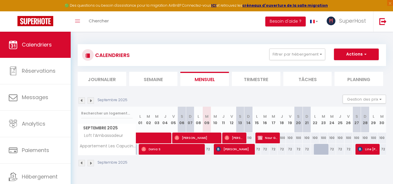
click at [256, 147] on div "72" at bounding box center [257, 149] width 8 height 11
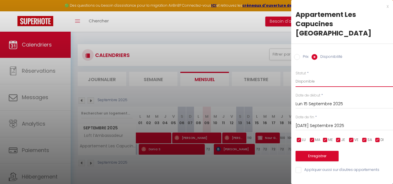
click at [309, 76] on select "Disponible Indisponible" at bounding box center [344, 81] width 97 height 11
click at [296, 76] on select "Disponible Indisponible" at bounding box center [344, 81] width 97 height 11
click at [386, 6] on div "x" at bounding box center [339, 6] width 97 height 7
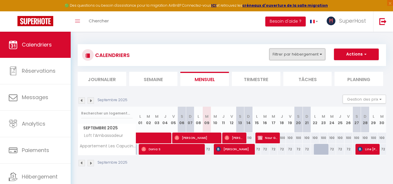
click at [280, 52] on button "Filtrer par hébergement" at bounding box center [297, 55] width 56 height 12
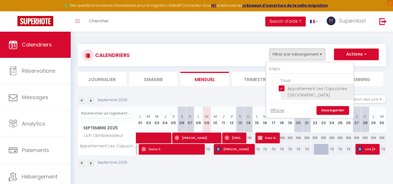
click at [282, 89] on input "Appartement Les Capucines [GEOGRAPHIC_DATA]" at bounding box center [315, 89] width 73 height 6
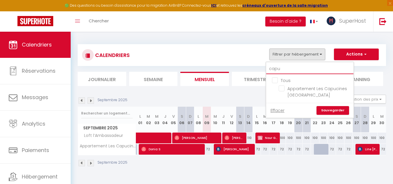
click at [284, 70] on input "capu" at bounding box center [309, 69] width 87 height 10
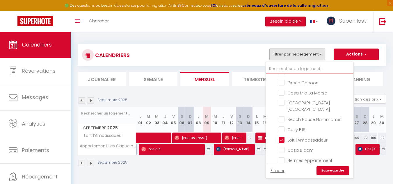
scroll to position [89, 0]
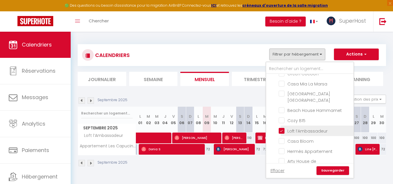
click at [316, 127] on input "Loft l’Ambassadeur" at bounding box center [315, 130] width 73 height 6
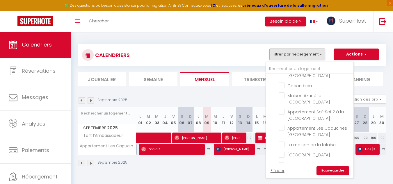
scroll to position [226, 0]
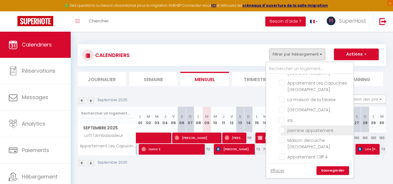
click at [324, 127] on input "jasmine appartement" at bounding box center [315, 130] width 73 height 6
click at [328, 172] on link "Sauvegarder" at bounding box center [333, 170] width 33 height 9
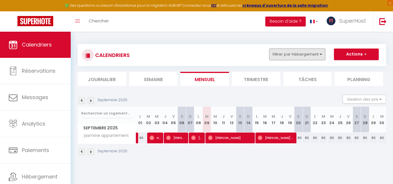
click at [276, 55] on button "Filtrer par hébergement" at bounding box center [297, 55] width 56 height 12
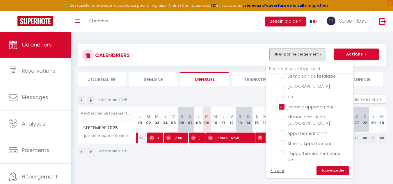
scroll to position [248, 0]
click at [284, 105] on input "jasmine appartement" at bounding box center [315, 108] width 73 height 6
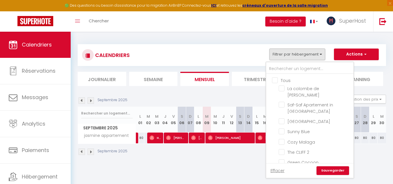
click at [276, 80] on input "Tous" at bounding box center [315, 80] width 87 height 6
click at [330, 173] on link "Sauvegarder" at bounding box center [333, 170] width 33 height 9
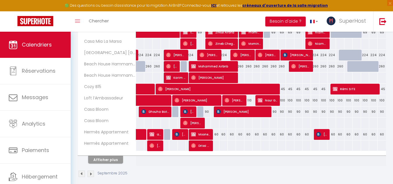
scroll to position [212, 0]
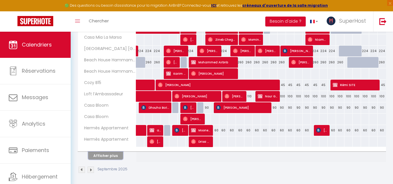
click at [108, 155] on button "Afficher plus" at bounding box center [105, 156] width 35 height 8
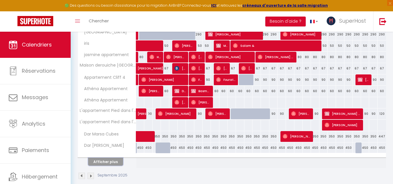
scroll to position [441, 0]
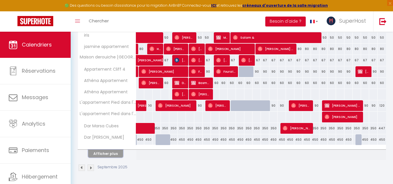
click at [105, 155] on button "Afficher plus" at bounding box center [105, 154] width 35 height 8
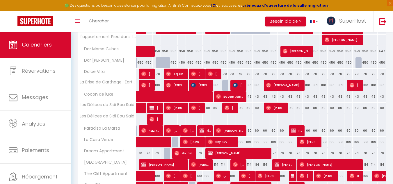
scroll to position [514, 0]
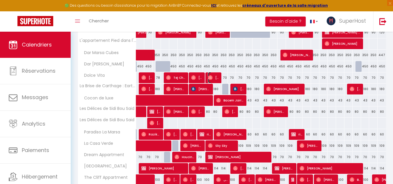
click at [214, 79] on span "Hossein Kaab" at bounding box center [213, 77] width 11 height 11
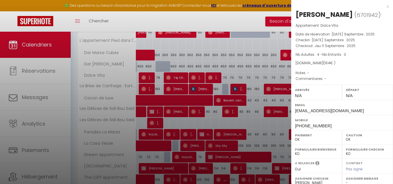
click at [251, 79] on div at bounding box center [196, 92] width 393 height 184
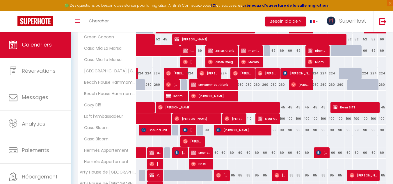
scroll to position [4, 0]
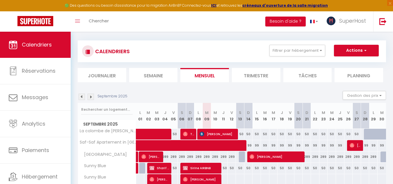
click at [88, 99] on img at bounding box center [91, 97] width 6 height 6
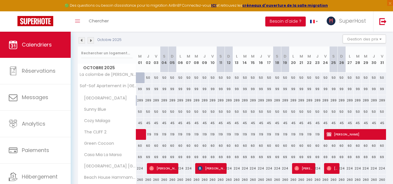
scroll to position [47, 0]
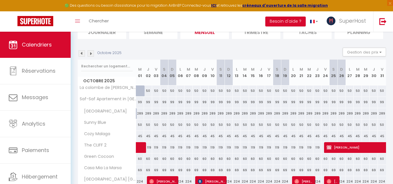
click at [81, 54] on img at bounding box center [82, 53] width 6 height 6
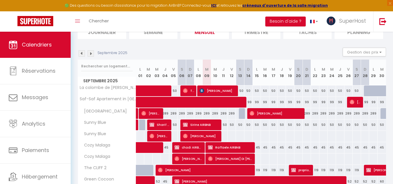
scroll to position [214, 0]
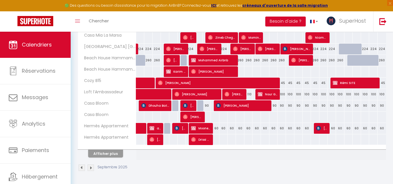
click at [96, 159] on th "Afficher plus" at bounding box center [107, 152] width 58 height 15
click at [100, 156] on button "Afficher plus" at bounding box center [105, 154] width 35 height 8
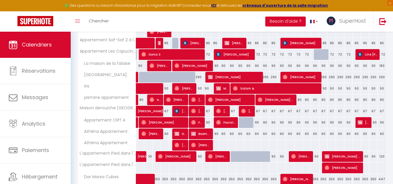
scroll to position [427, 0]
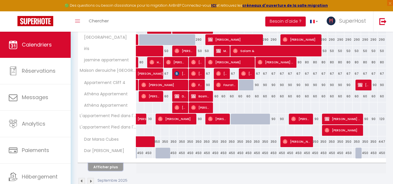
click at [110, 166] on button "Afficher plus" at bounding box center [105, 167] width 35 height 8
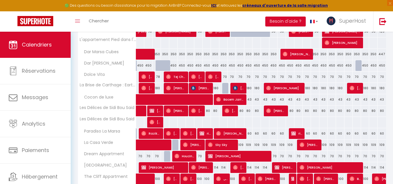
scroll to position [522, 0]
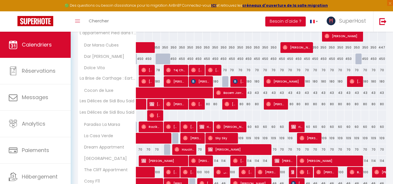
click at [225, 69] on div "70" at bounding box center [223, 70] width 8 height 11
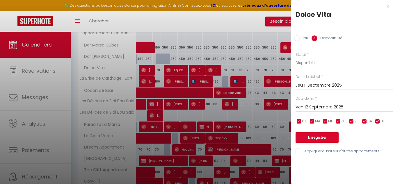
click at [320, 82] on input "Jeu 11 Septembre 2025" at bounding box center [344, 86] width 97 height 8
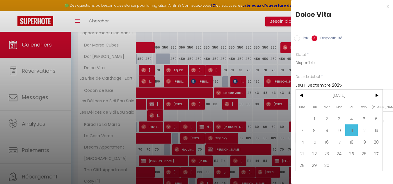
click at [257, 62] on div at bounding box center [196, 92] width 393 height 184
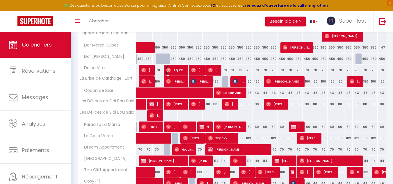
click at [177, 68] on span "Tej Charfi" at bounding box center [176, 70] width 20 height 11
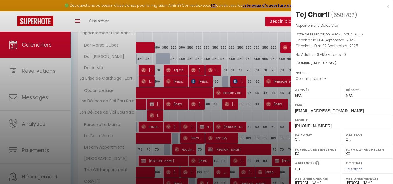
click at [245, 65] on div at bounding box center [196, 92] width 393 height 184
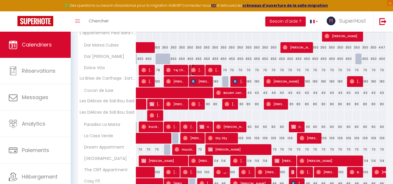
click at [199, 69] on span "[PERSON_NAME]" at bounding box center [196, 70] width 11 height 11
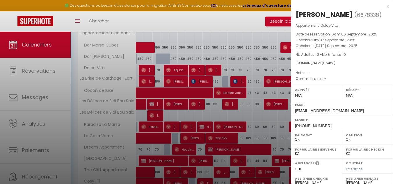
click at [243, 67] on div at bounding box center [196, 92] width 393 height 184
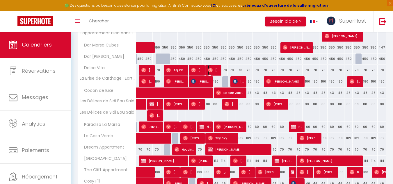
click at [216, 68] on span "Hossein Kaab" at bounding box center [213, 70] width 11 height 11
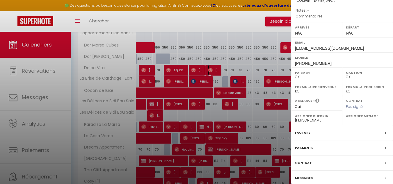
scroll to position [87, 0]
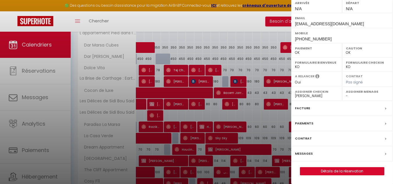
click at [226, 70] on div at bounding box center [196, 92] width 393 height 184
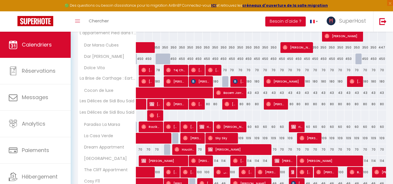
click at [226, 70] on div "70" at bounding box center [223, 70] width 8 height 11
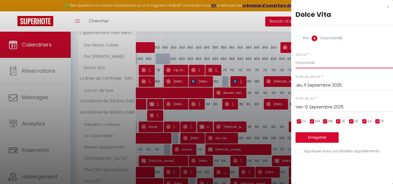
click at [305, 62] on select "Disponible Indisponible" at bounding box center [344, 62] width 97 height 11
click at [296, 57] on select "Disponible Indisponible" at bounding box center [344, 62] width 97 height 11
click at [305, 85] on input "Jeu 11 Septembre 2025" at bounding box center [344, 86] width 97 height 8
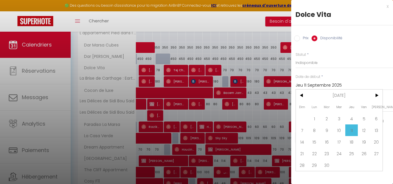
click at [352, 132] on span "11" at bounding box center [351, 131] width 13 height 12
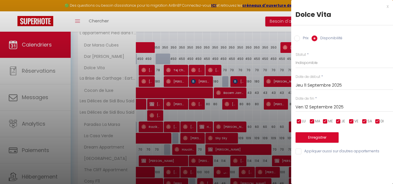
click at [323, 106] on input "Ven 12 Septembre 2025" at bounding box center [344, 108] width 97 height 8
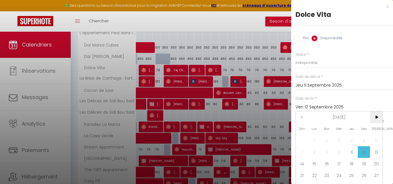
click at [381, 120] on span ">" at bounding box center [376, 117] width 13 height 12
click at [372, 150] on span "11" at bounding box center [376, 152] width 13 height 12
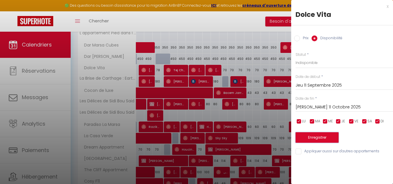
click at [306, 135] on button "Enregistrer" at bounding box center [317, 137] width 43 height 10
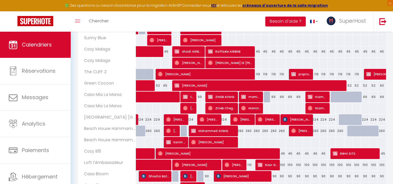
scroll to position [189, 0]
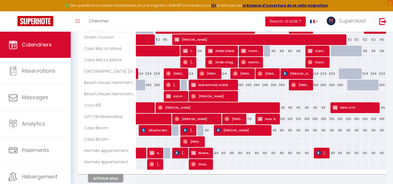
click at [107, 176] on button "Afficher plus" at bounding box center [105, 179] width 35 height 8
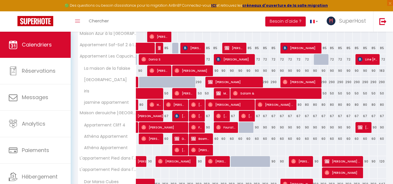
scroll to position [441, 0]
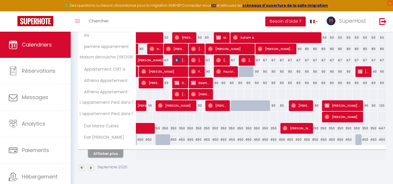
click at [119, 152] on button "Afficher plus" at bounding box center [105, 154] width 35 height 8
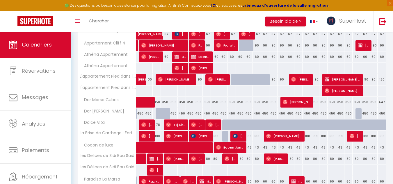
scroll to position [481, 0]
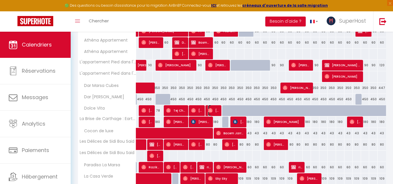
click at [215, 110] on span "Hossein Kaab" at bounding box center [213, 110] width 11 height 11
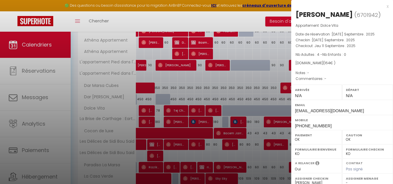
click at [246, 94] on div at bounding box center [196, 92] width 393 height 184
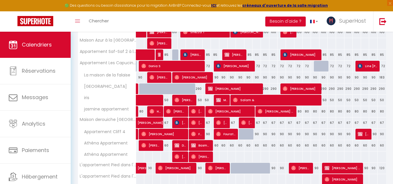
scroll to position [374, 0]
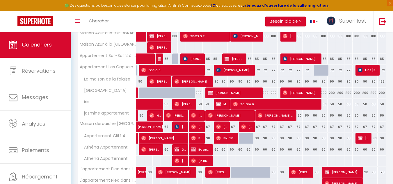
click at [259, 71] on div "72" at bounding box center [257, 70] width 8 height 11
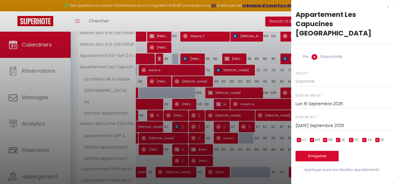
click at [259, 71] on div at bounding box center [196, 92] width 393 height 184
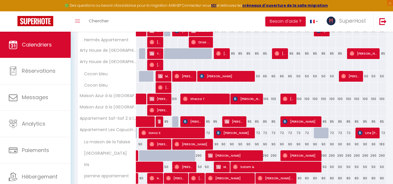
scroll to position [314, 0]
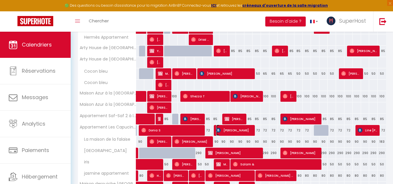
click at [252, 128] on span "[PERSON_NAME]" at bounding box center [234, 130] width 37 height 11
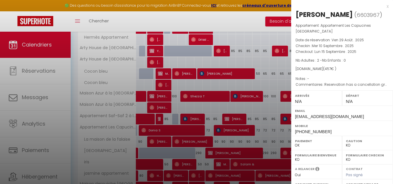
click at [262, 129] on div at bounding box center [196, 92] width 393 height 184
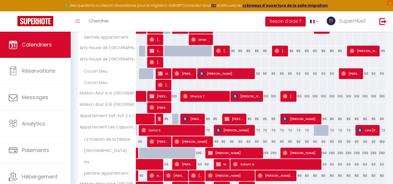
click at [258, 129] on div "72" at bounding box center [257, 130] width 8 height 11
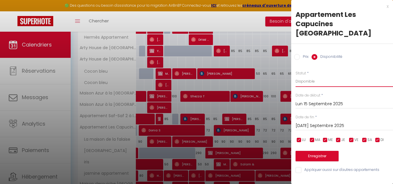
click at [310, 76] on select "Disponible Indisponible" at bounding box center [344, 81] width 97 height 11
click at [296, 76] on select "Disponible Indisponible" at bounding box center [344, 81] width 97 height 11
click at [387, 8] on div "x" at bounding box center [339, 6] width 97 height 7
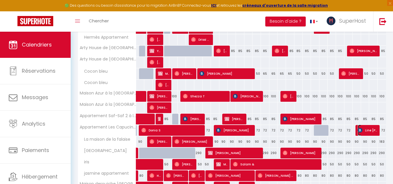
click at [361, 132] on img at bounding box center [360, 130] width 5 height 5
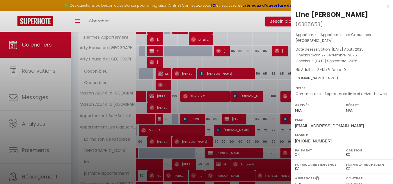
click at [261, 130] on div at bounding box center [196, 92] width 393 height 184
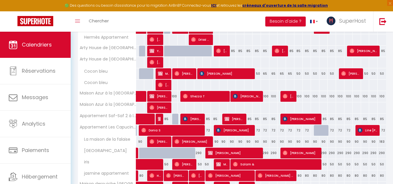
click at [258, 129] on div "72" at bounding box center [257, 130] width 8 height 11
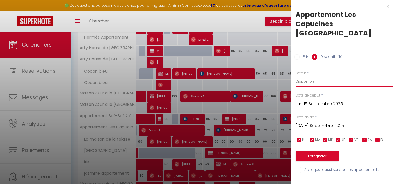
click at [308, 76] on select "Disponible Indisponible" at bounding box center [344, 81] width 97 height 11
click at [296, 76] on select "Disponible Indisponible" at bounding box center [344, 81] width 97 height 11
click at [308, 122] on input "Mar 16 Septembre 2025" at bounding box center [344, 126] width 97 height 8
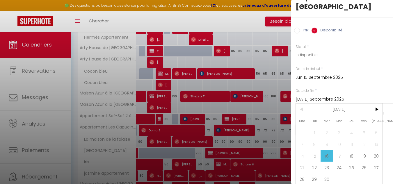
scroll to position [32, 0]
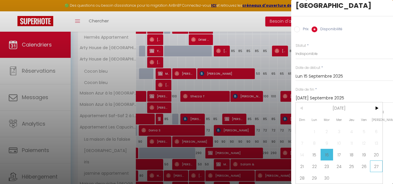
click at [375, 161] on span "27" at bounding box center [376, 167] width 13 height 12
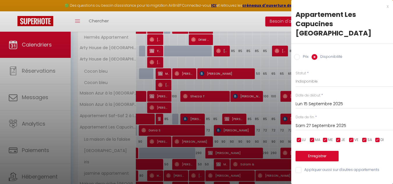
scroll to position [0, 0]
click at [314, 151] on button "Enregistrer" at bounding box center [317, 156] width 43 height 10
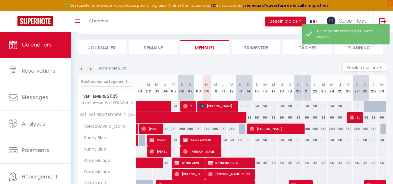
scroll to position [214, 0]
